Goal: Find specific page/section: Find specific page/section

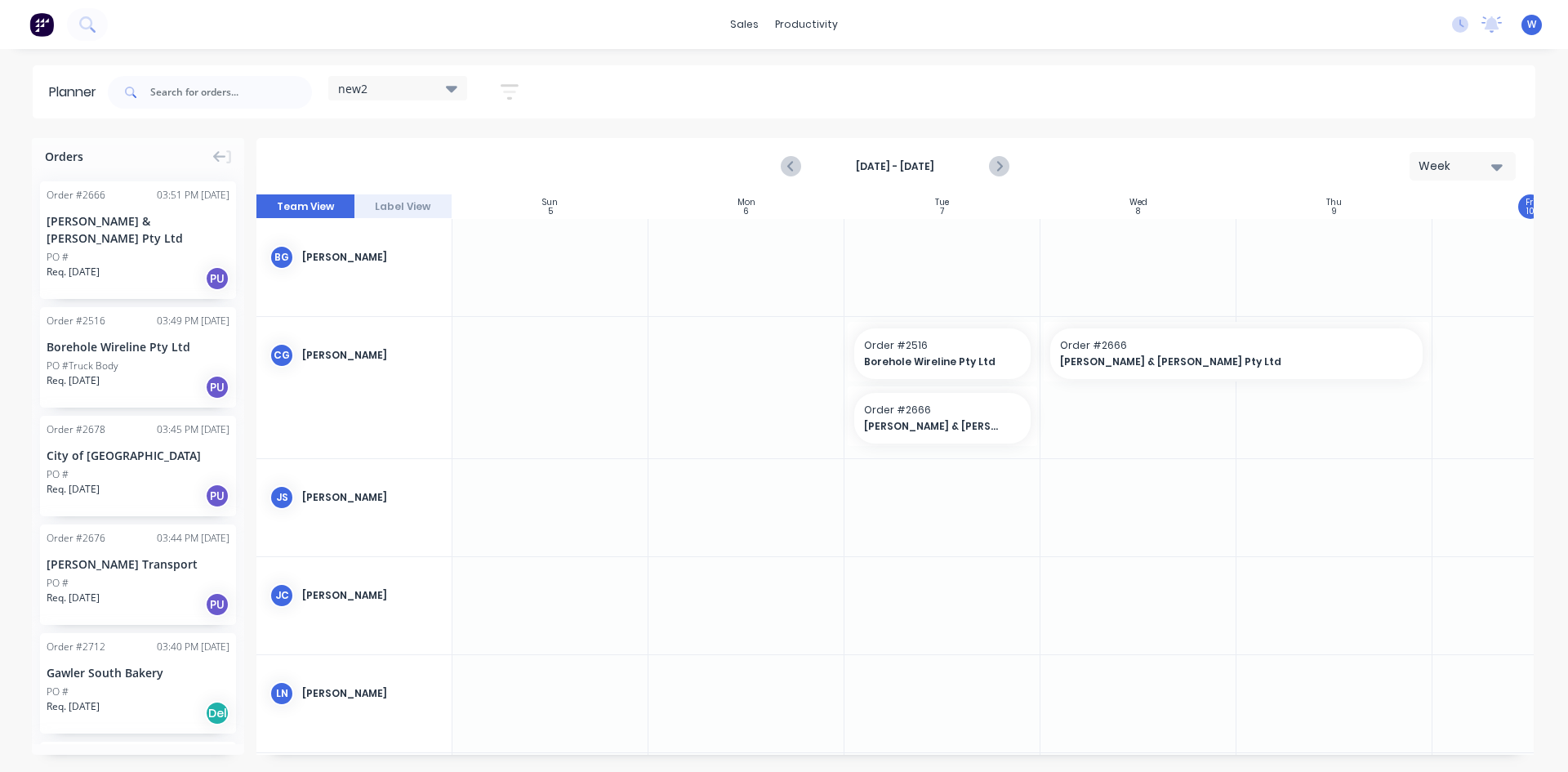
scroll to position [82, 1]
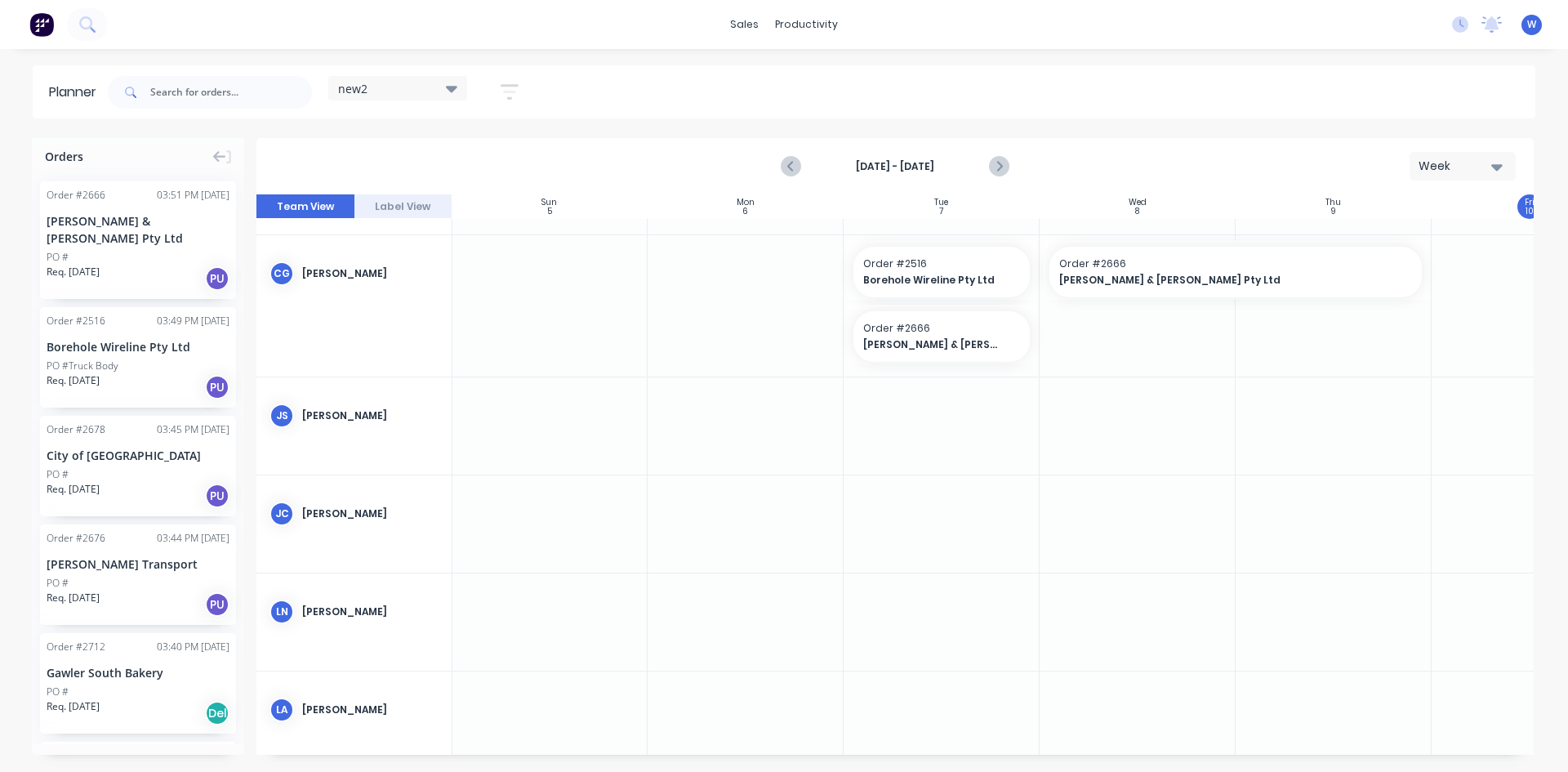
click at [646, 265] on div at bounding box center [549, 305] width 196 height 141
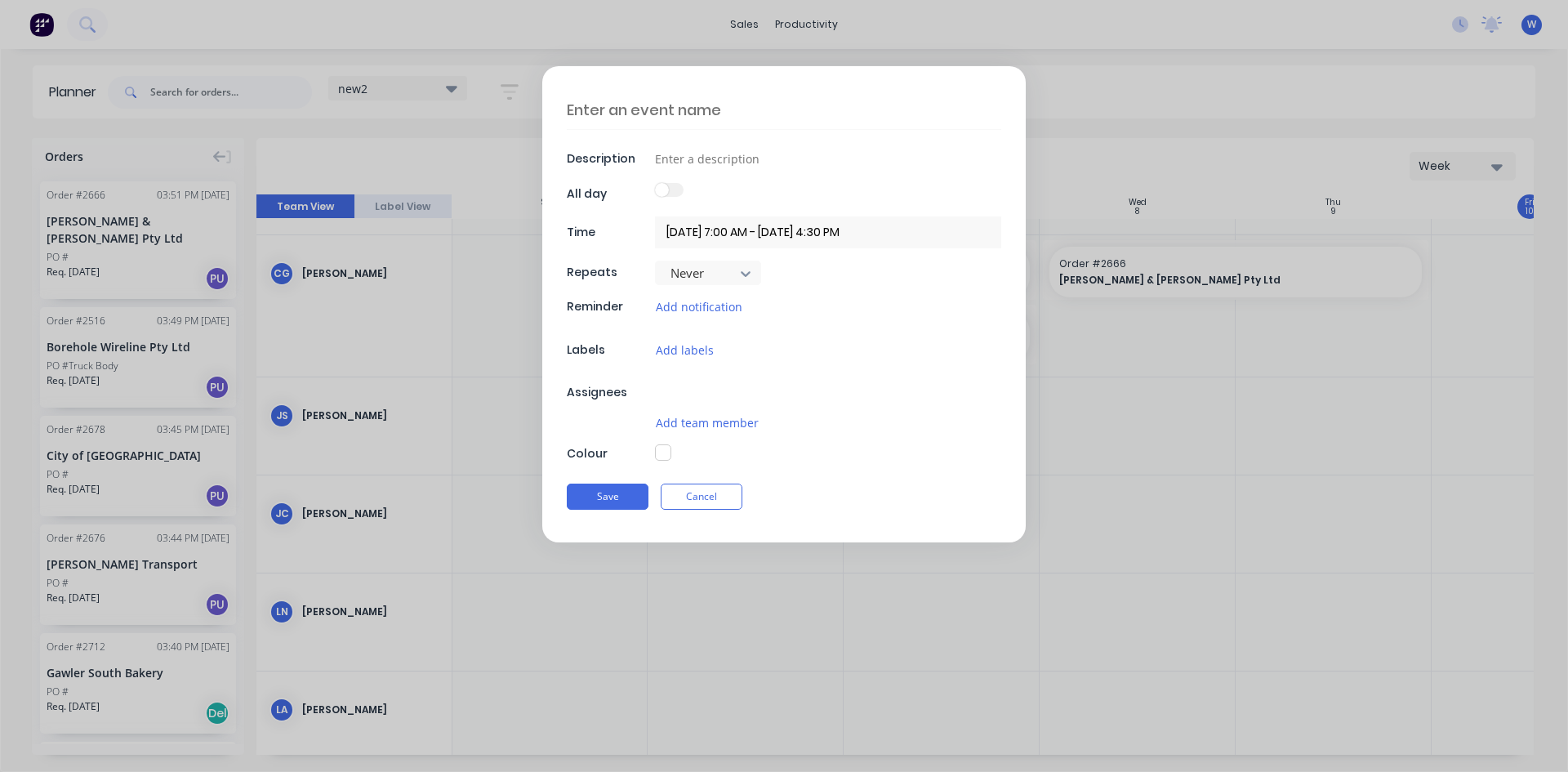
type textarea "x"
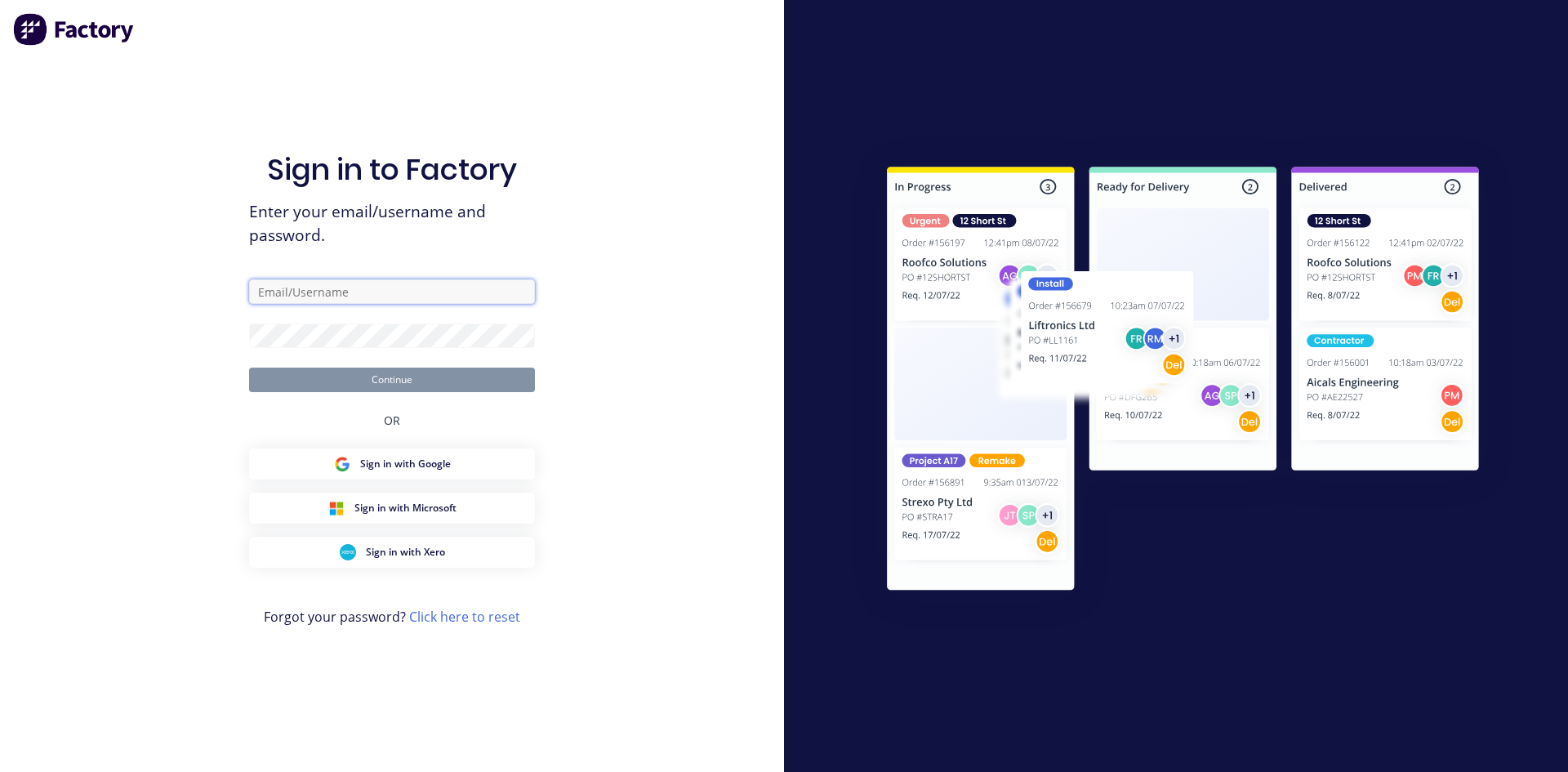
type input "[EMAIL_ADDRESS][DOMAIN_NAME]"
click at [380, 380] on button "Continue" at bounding box center [392, 380] width 286 height 25
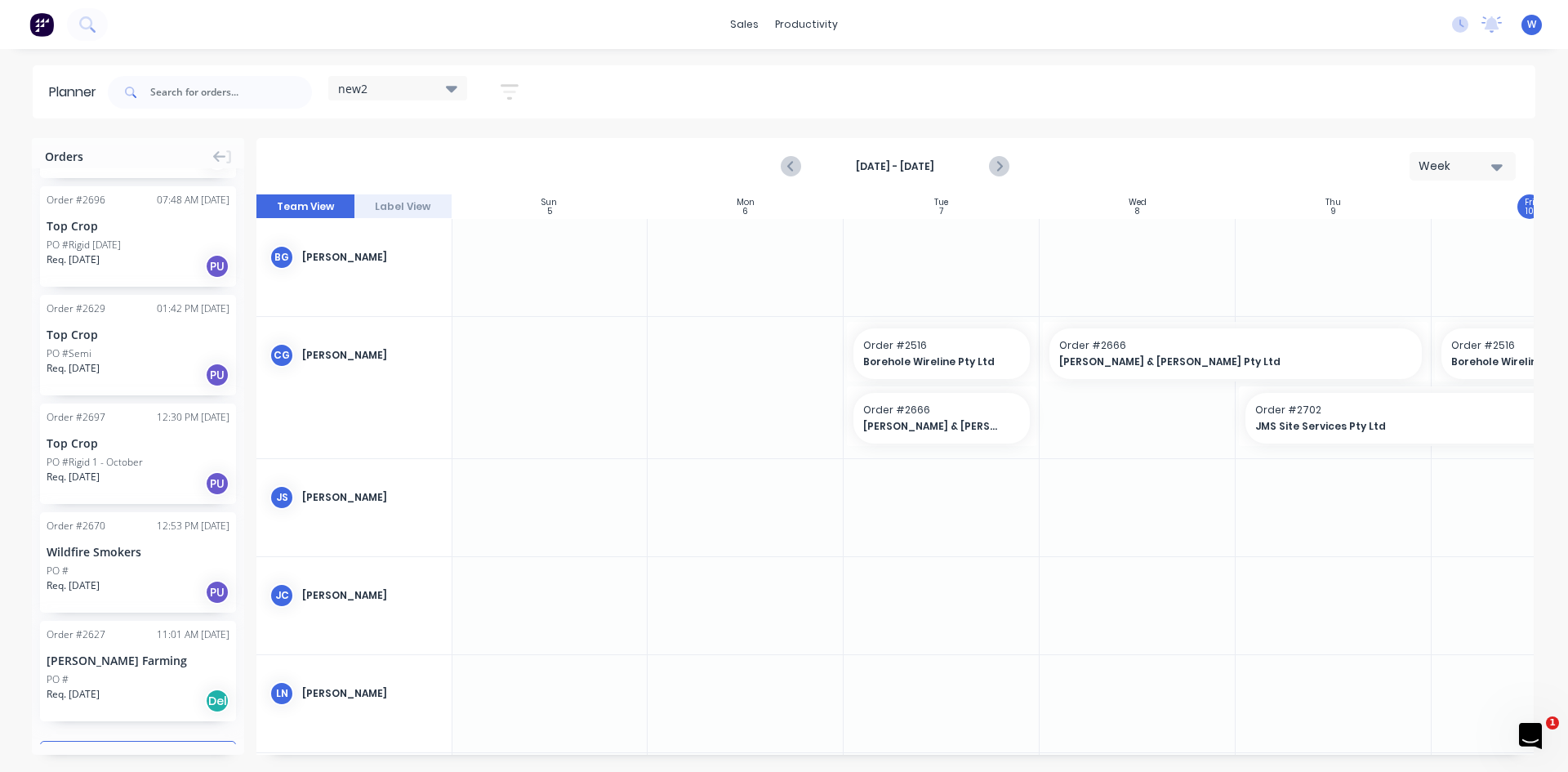
scroll to position [1681, 0]
click at [789, 78] on div "Sales Orders" at bounding box center [809, 79] width 67 height 15
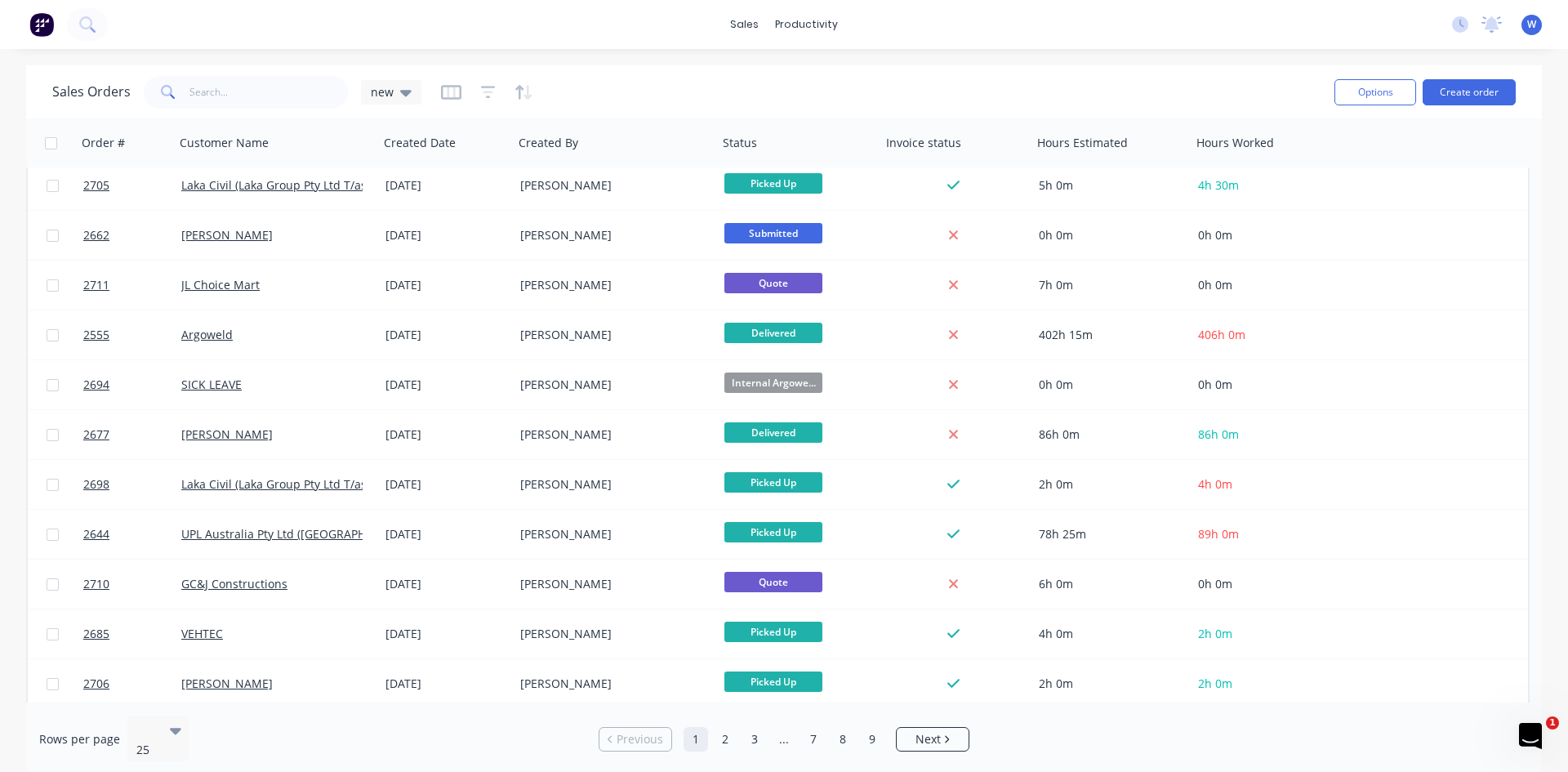
scroll to position [710, 0]
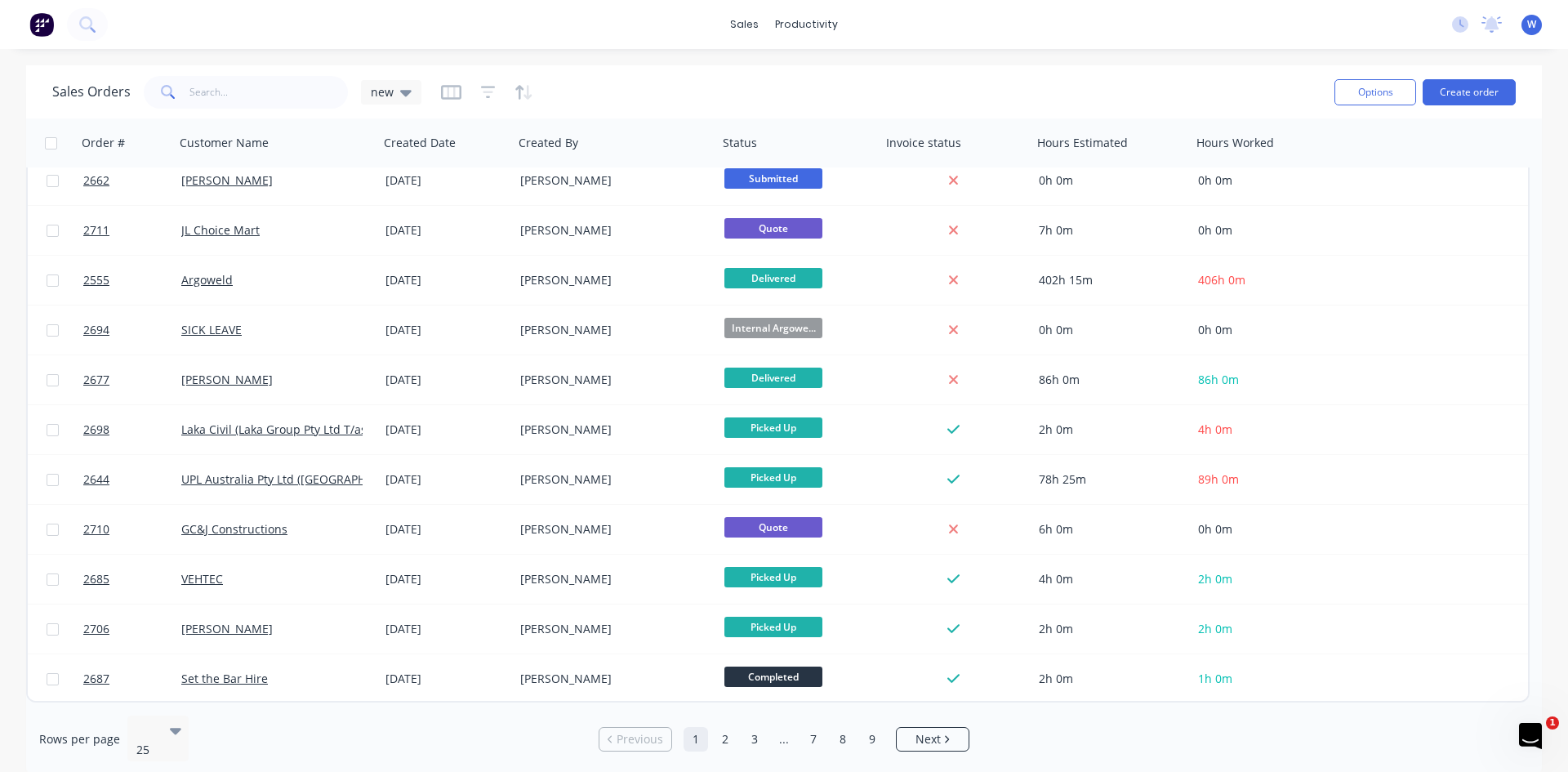
click at [693, 734] on link "1" at bounding box center [696, 740] width 25 height 25
click at [722, 733] on link "2" at bounding box center [725, 740] width 25 height 25
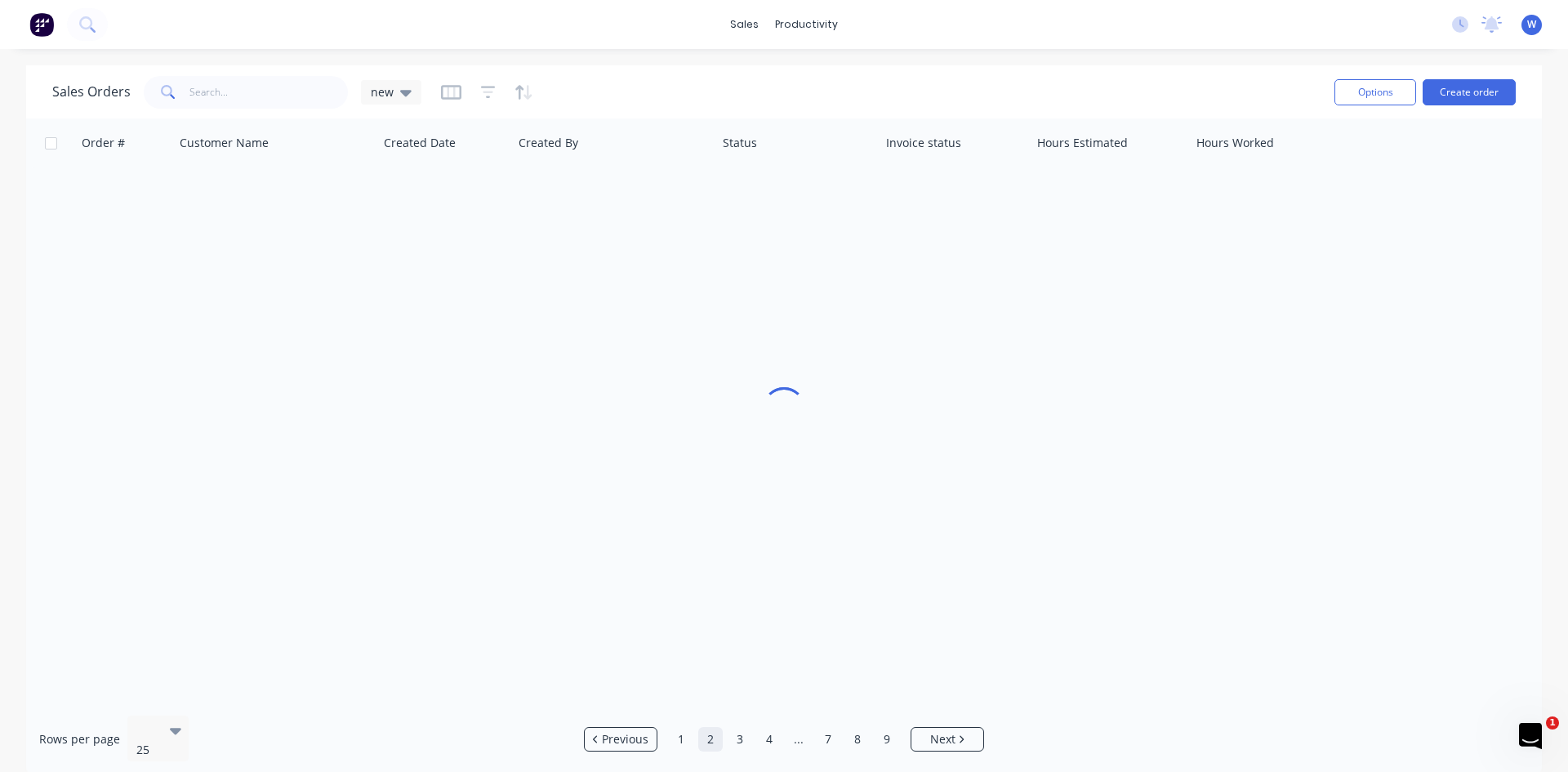
scroll to position [0, 0]
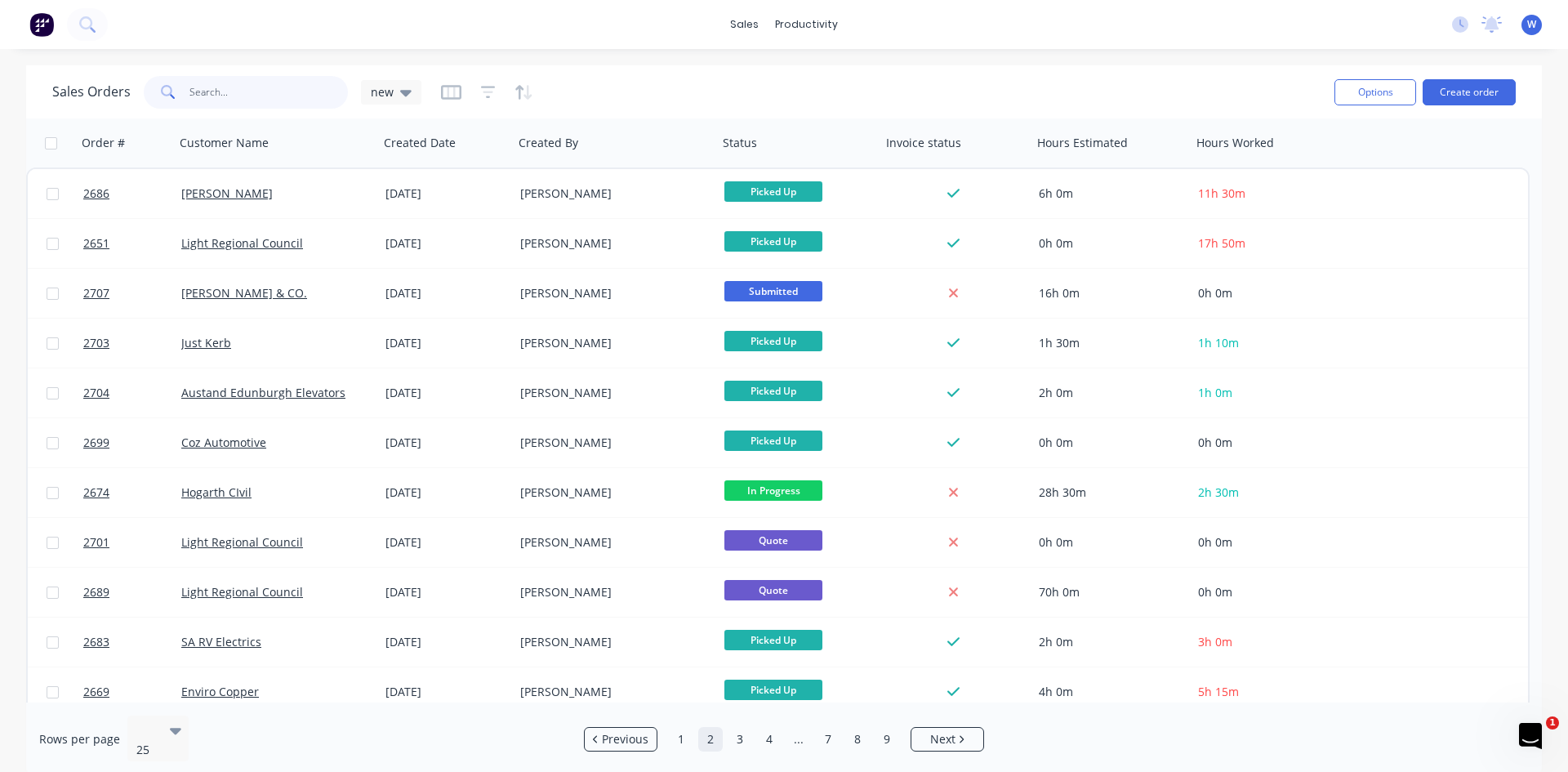
click at [191, 94] on input "text" at bounding box center [269, 92] width 159 height 32
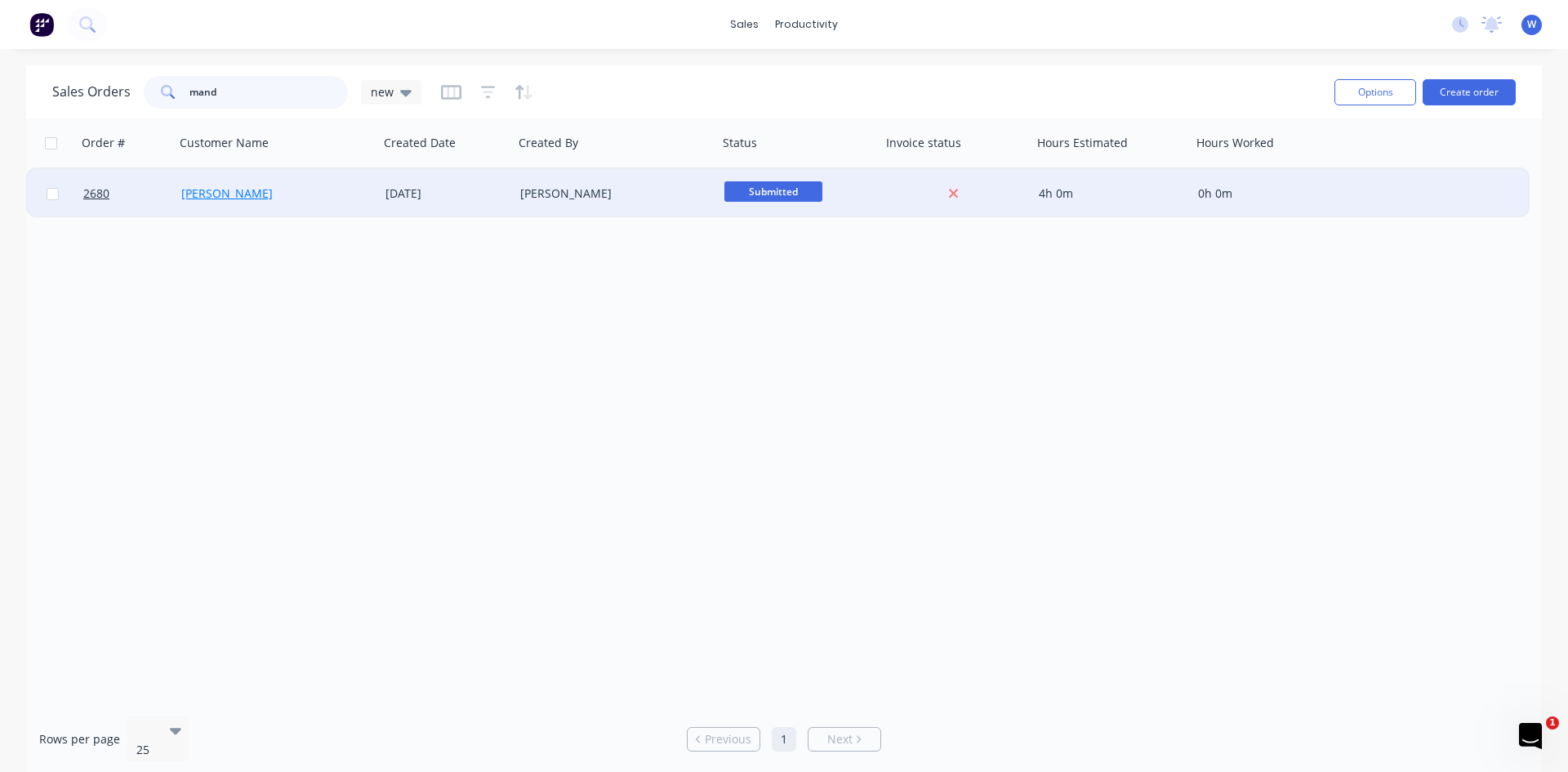
type input "mand"
click at [198, 196] on link "[PERSON_NAME]" at bounding box center [227, 193] width 91 height 15
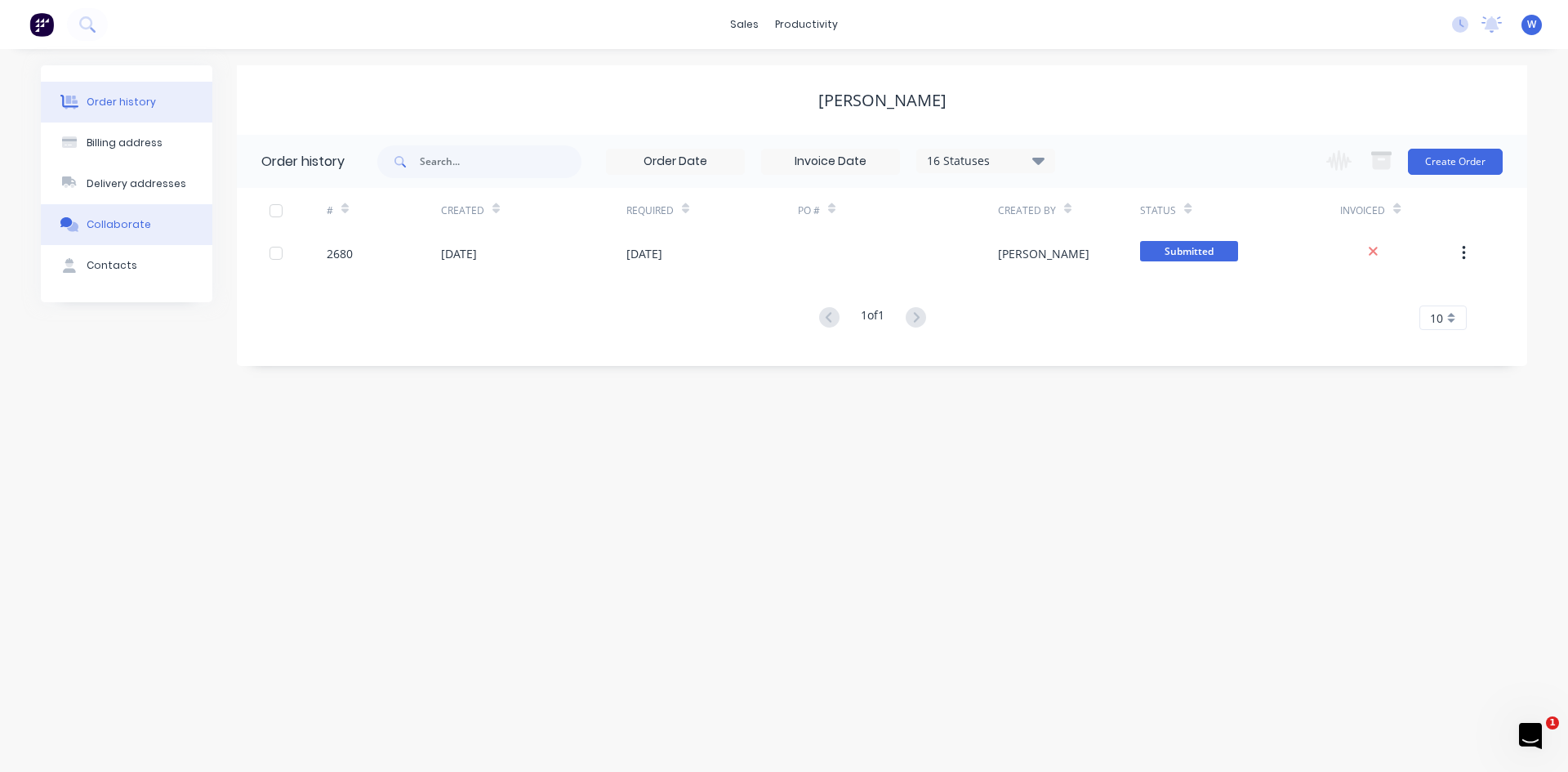
click at [136, 215] on button "Collaborate" at bounding box center [126, 224] width 172 height 41
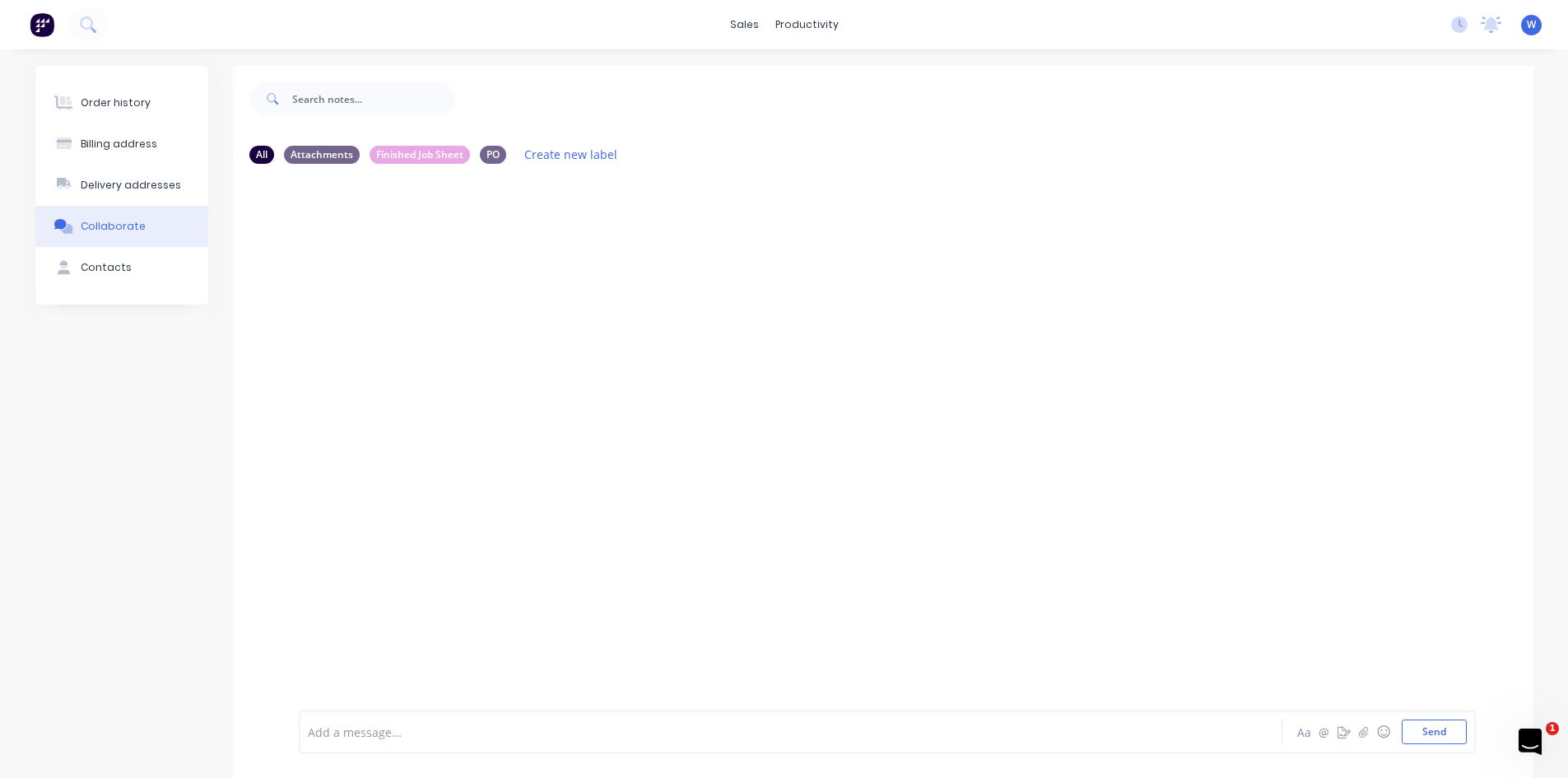
click at [139, 229] on div "Collaborate" at bounding box center [113, 227] width 65 height 15
click at [107, 104] on div "Order history" at bounding box center [115, 103] width 70 height 15
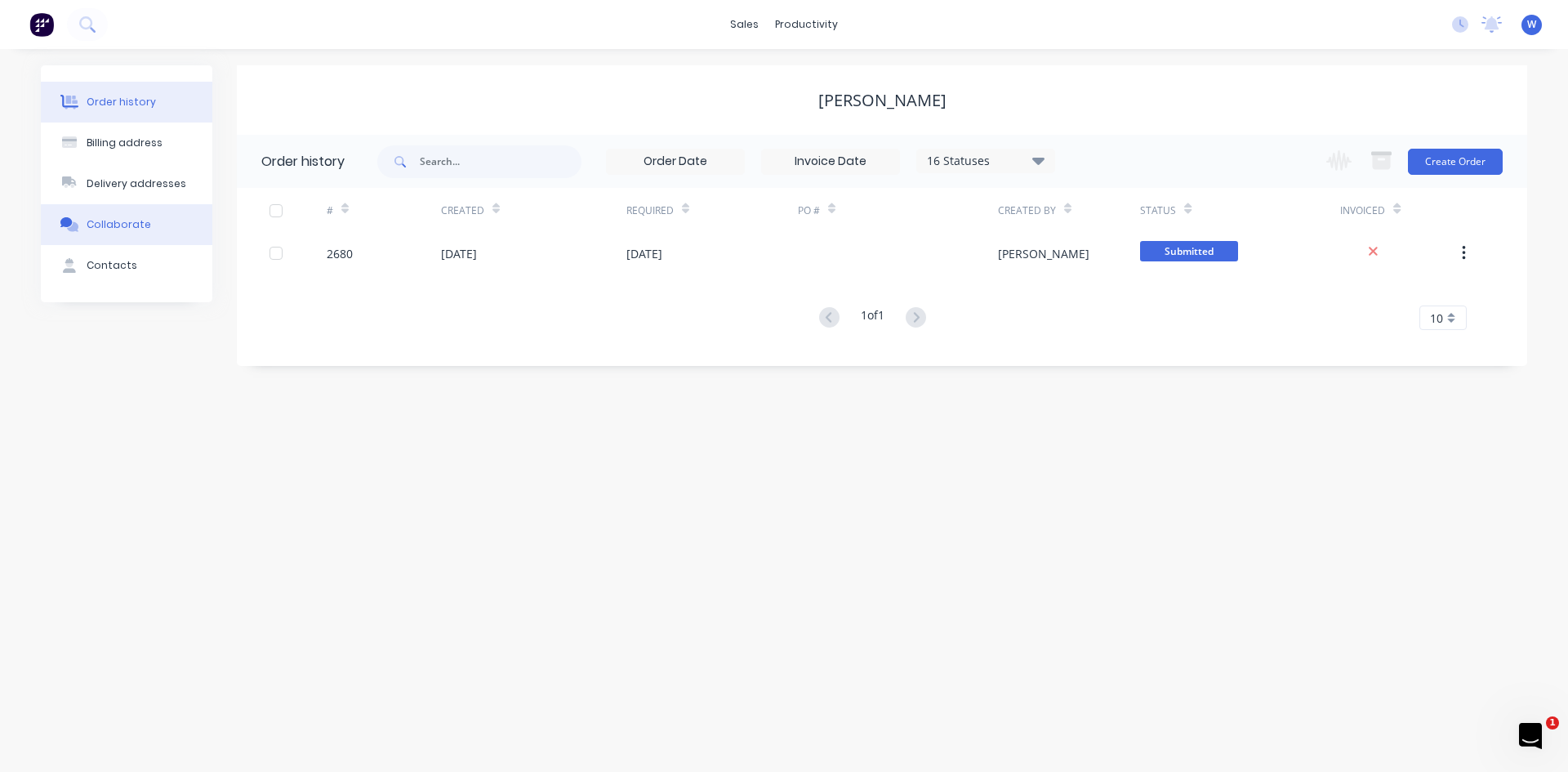
click at [102, 230] on div "Collaborate" at bounding box center [119, 225] width 64 height 15
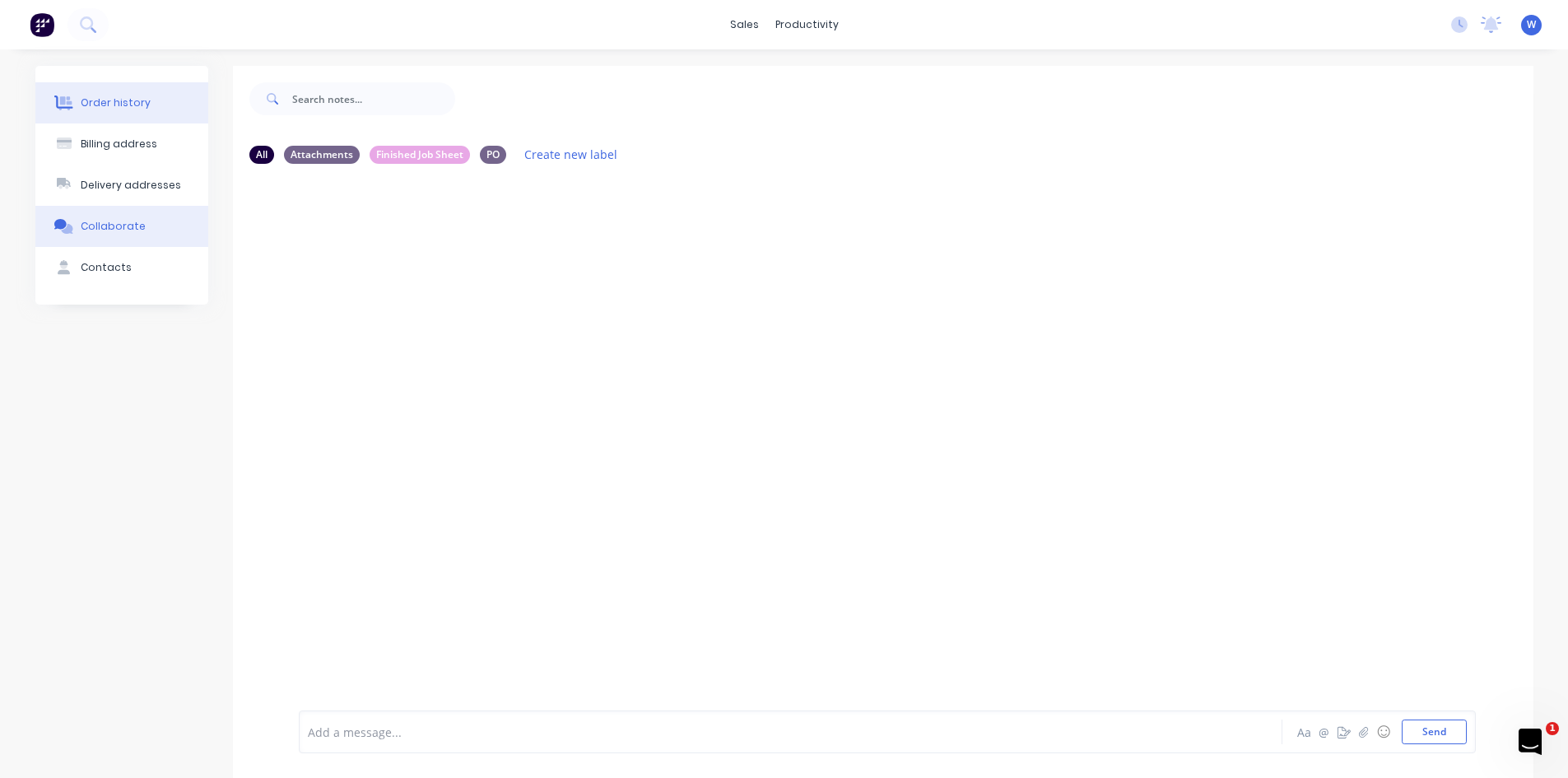
click at [129, 98] on div "Order history" at bounding box center [115, 103] width 70 height 15
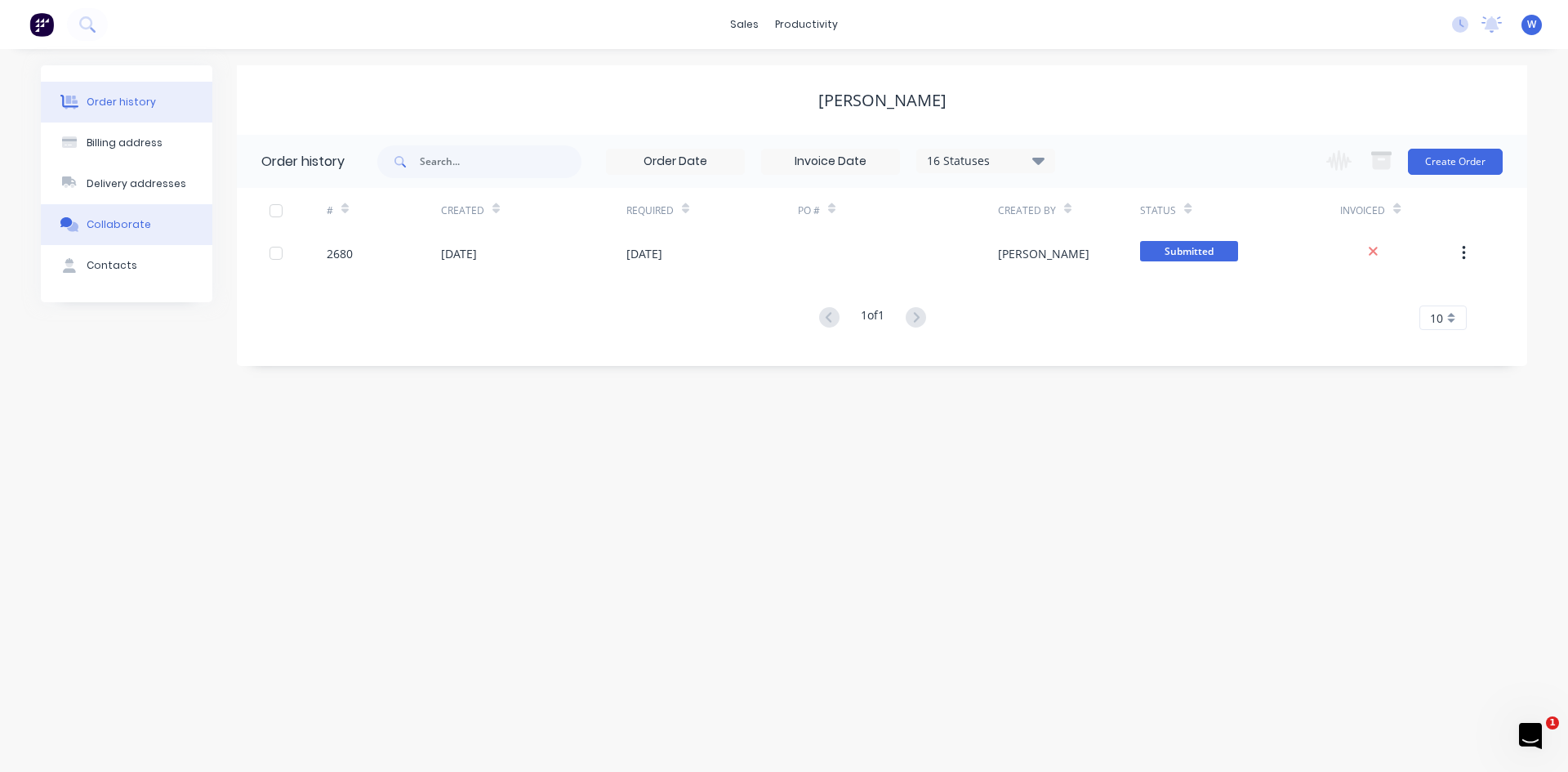
click at [103, 223] on div "Collaborate" at bounding box center [119, 225] width 64 height 15
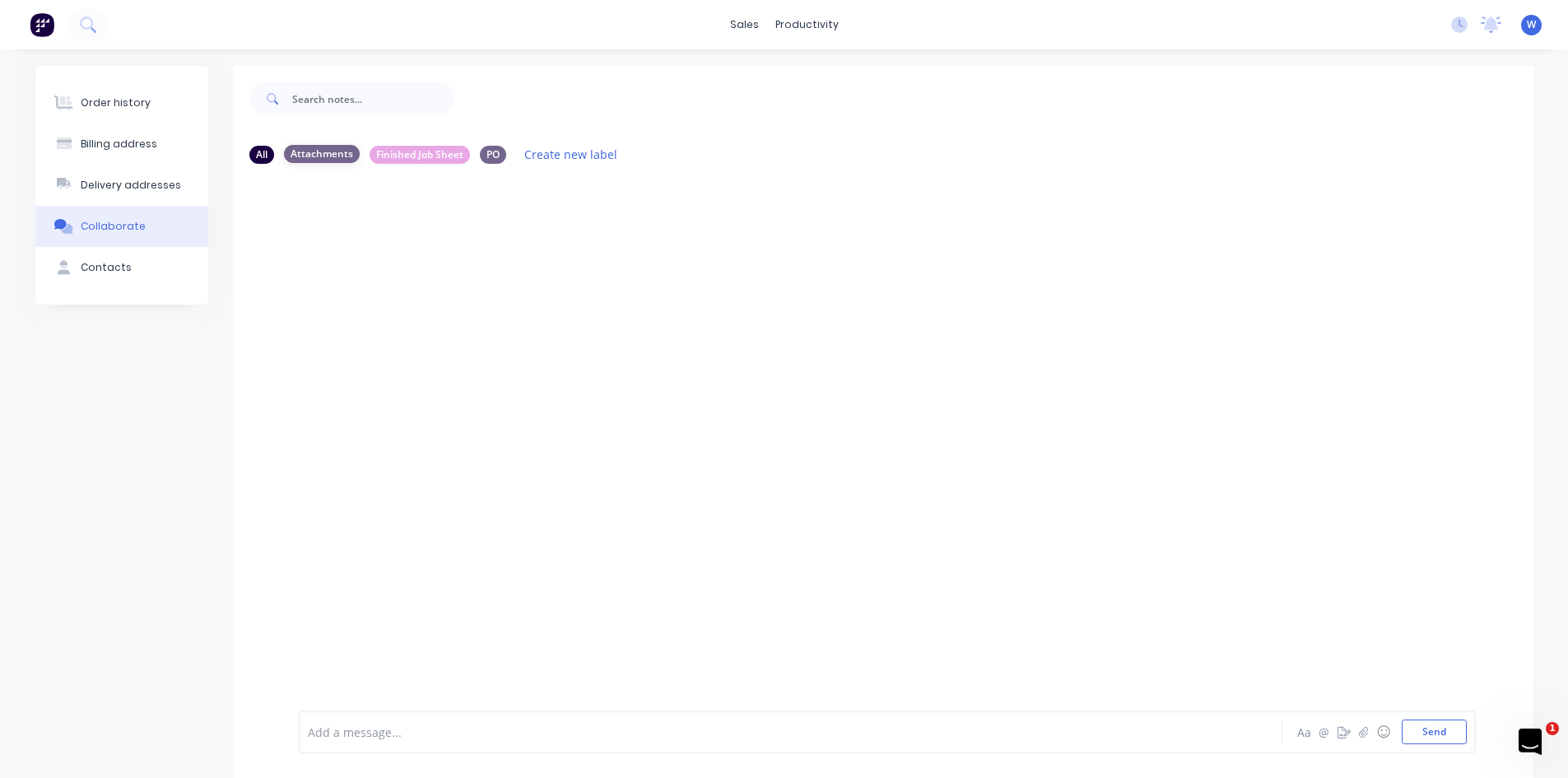
click at [315, 154] on div "Attachments" at bounding box center [321, 154] width 75 height 18
click at [837, 114] on div "Planner" at bounding box center [836, 112] width 38 height 15
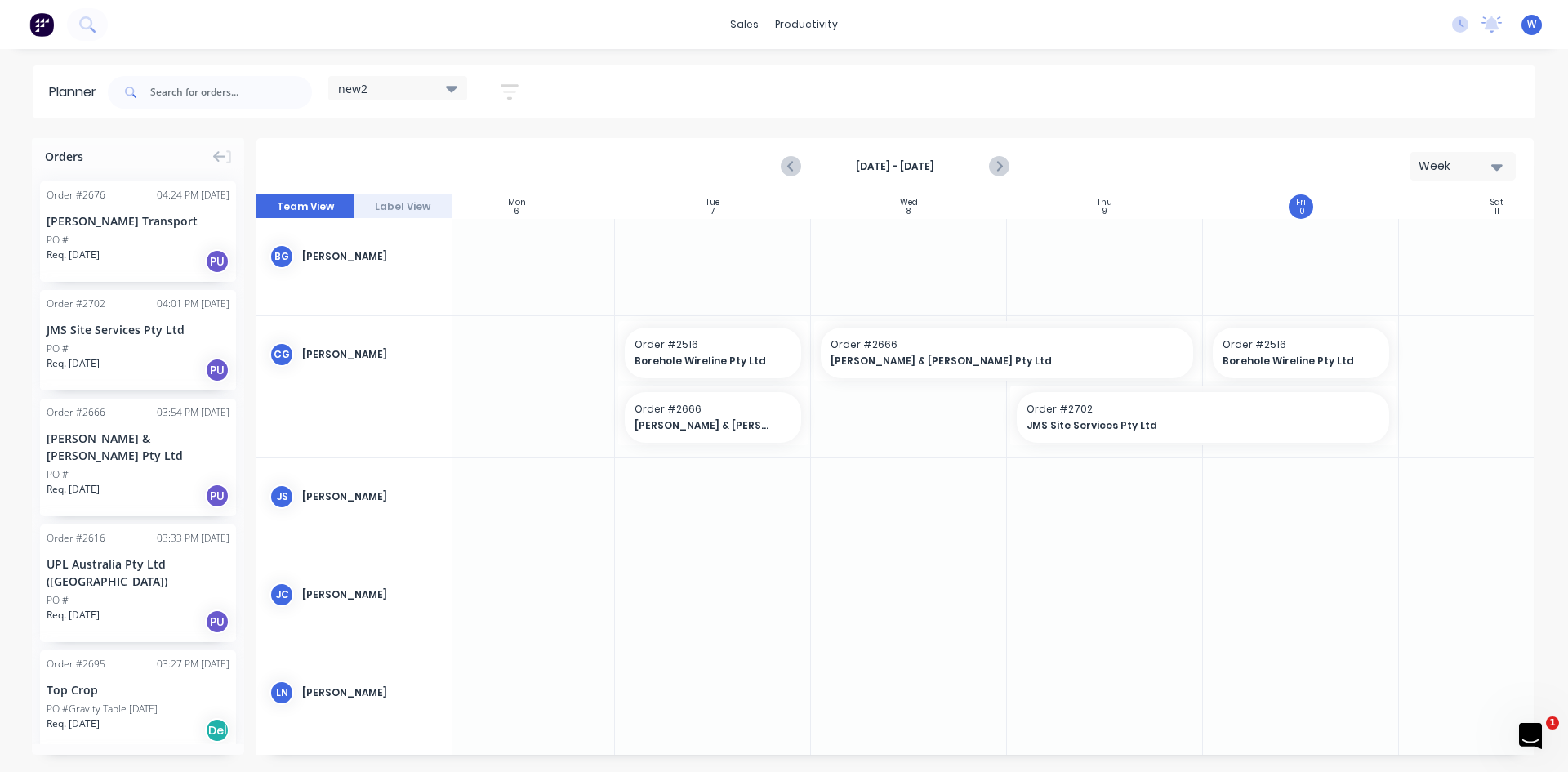
scroll to position [0, 229]
